Goal: Transaction & Acquisition: Purchase product/service

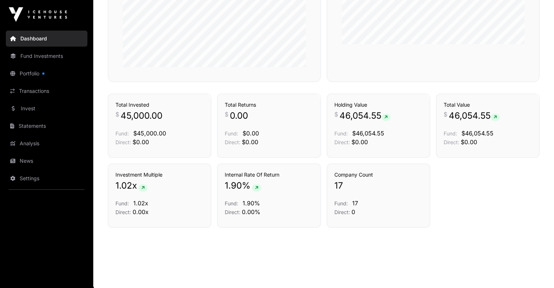
scroll to position [432, 0]
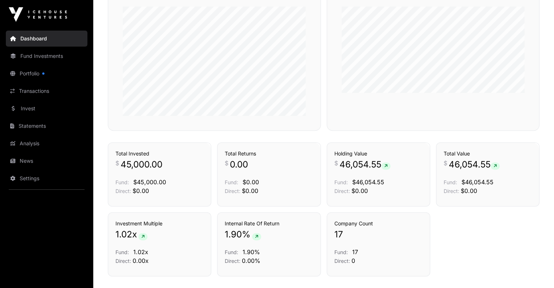
click at [34, 71] on link "Portfolio" at bounding box center [47, 74] width 82 height 16
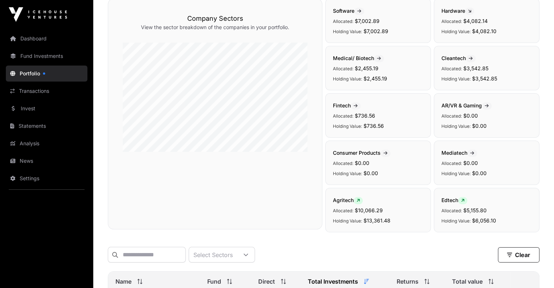
scroll to position [11, 0]
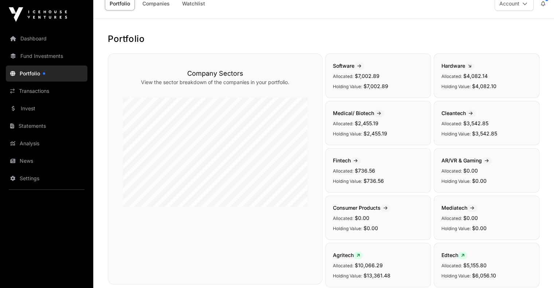
click at [26, 105] on link "Invest" at bounding box center [47, 109] width 82 height 16
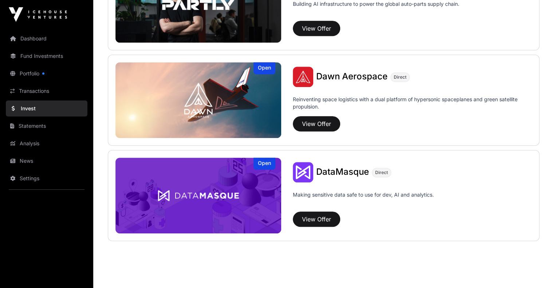
scroll to position [624, 0]
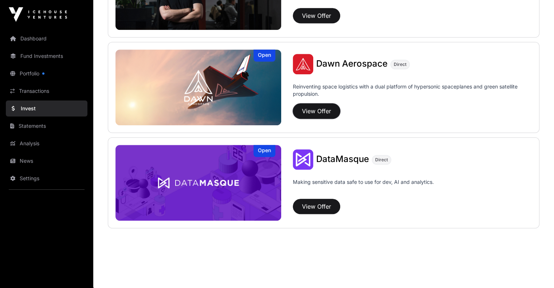
click at [293, 109] on button "View Offer" at bounding box center [316, 110] width 47 height 15
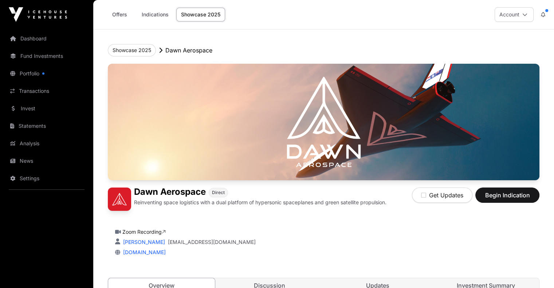
click at [38, 93] on link "Transactions" at bounding box center [47, 91] width 82 height 16
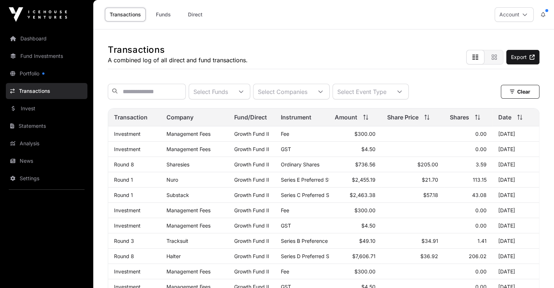
click at [527, 13] on icon at bounding box center [524, 14] width 5 height 5
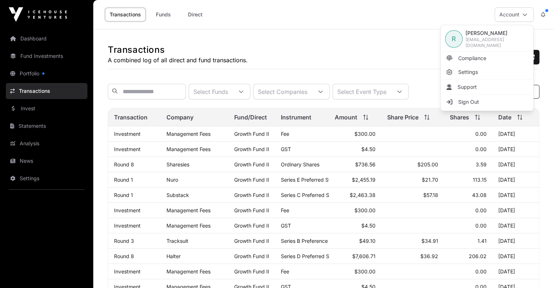
click at [466, 102] on span "Sign Out" at bounding box center [468, 101] width 21 height 7
